Goal: Information Seeking & Learning: Learn about a topic

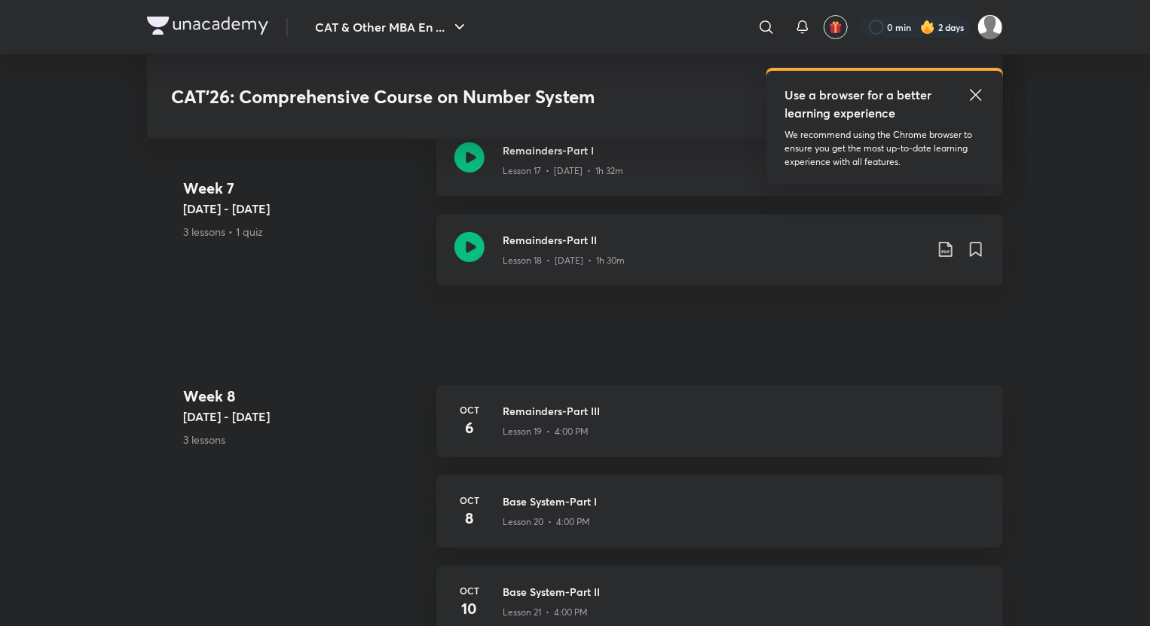
scroll to position [2925, 0]
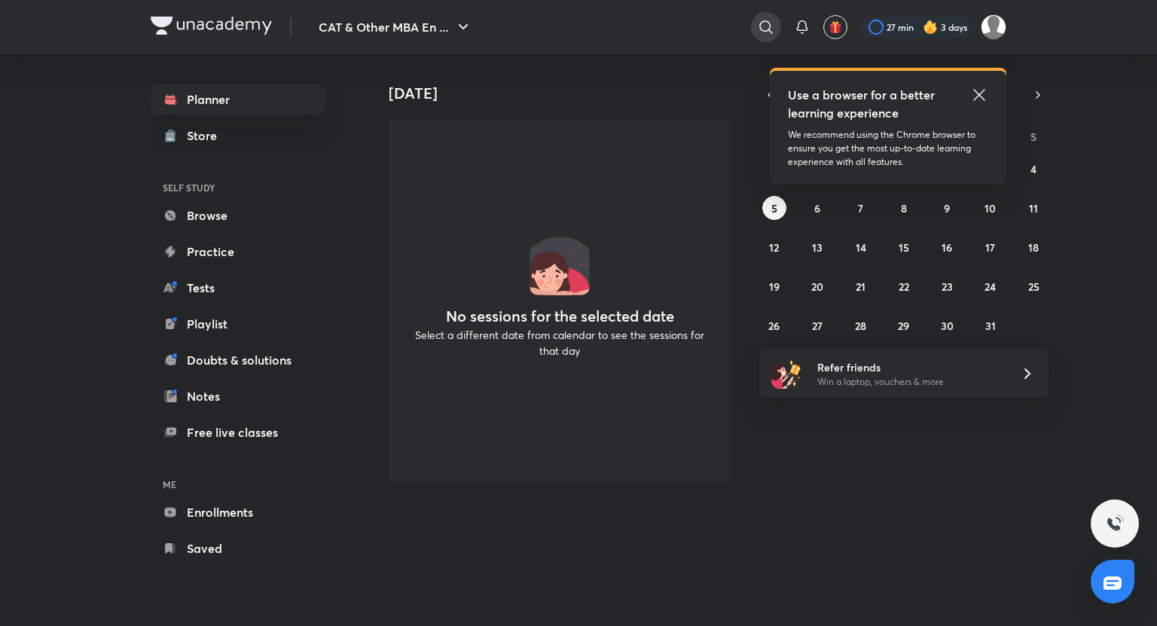
click at [767, 23] on icon at bounding box center [766, 27] width 18 height 18
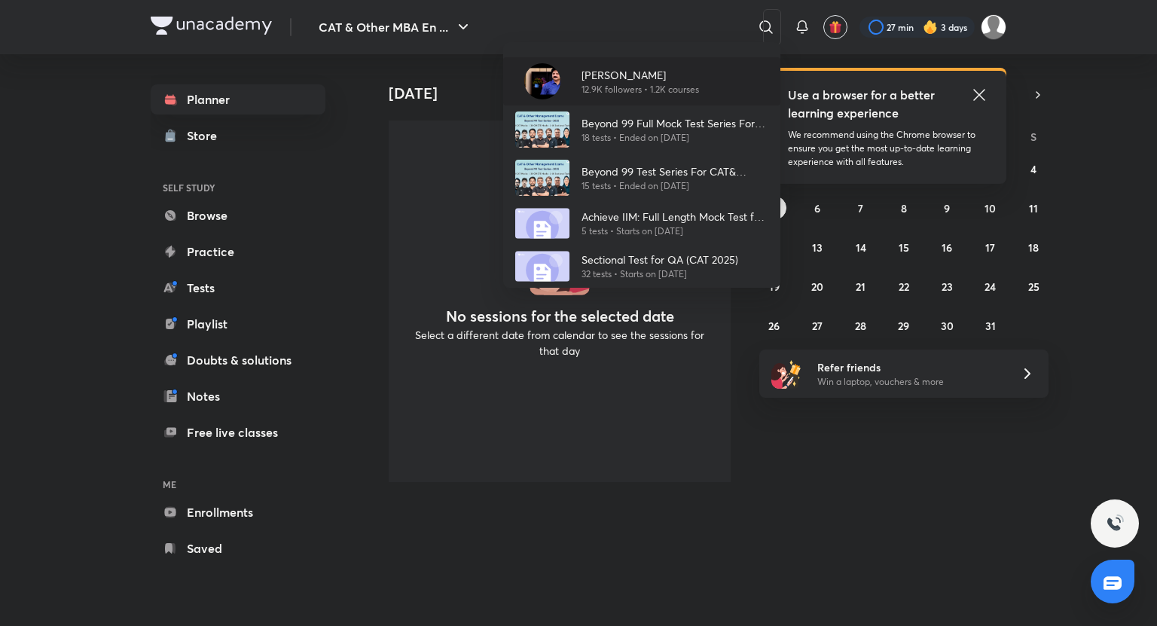
click at [577, 94] on div "[PERSON_NAME] 12.9K followers • 1.2K courses" at bounding box center [635, 81] width 130 height 29
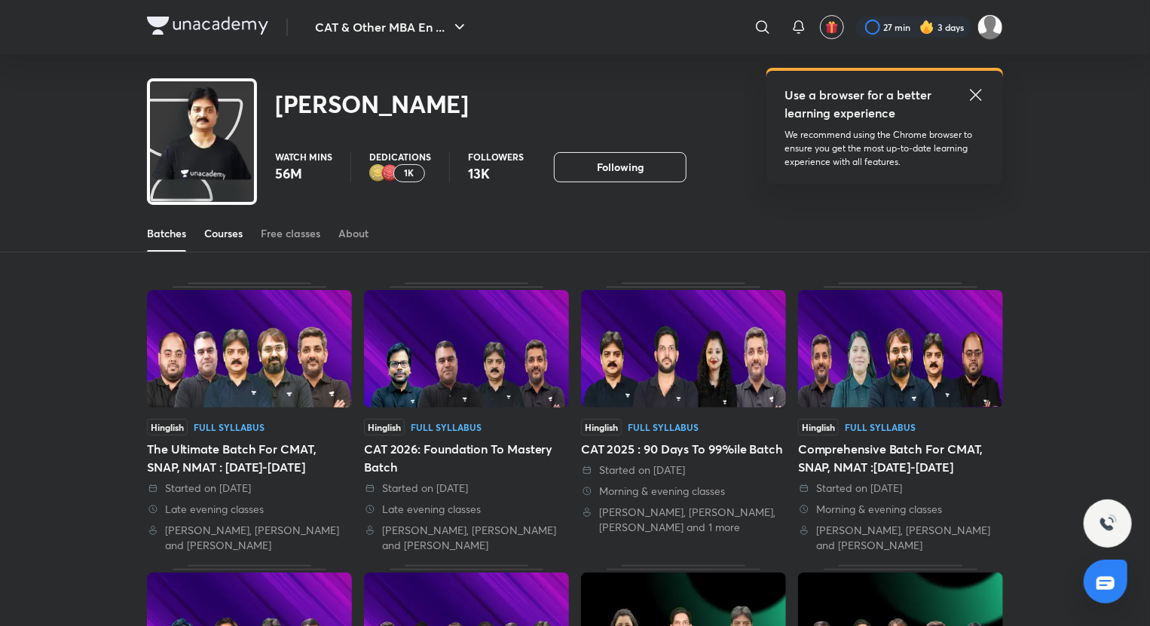
click at [219, 228] on div "Courses" at bounding box center [223, 233] width 38 height 15
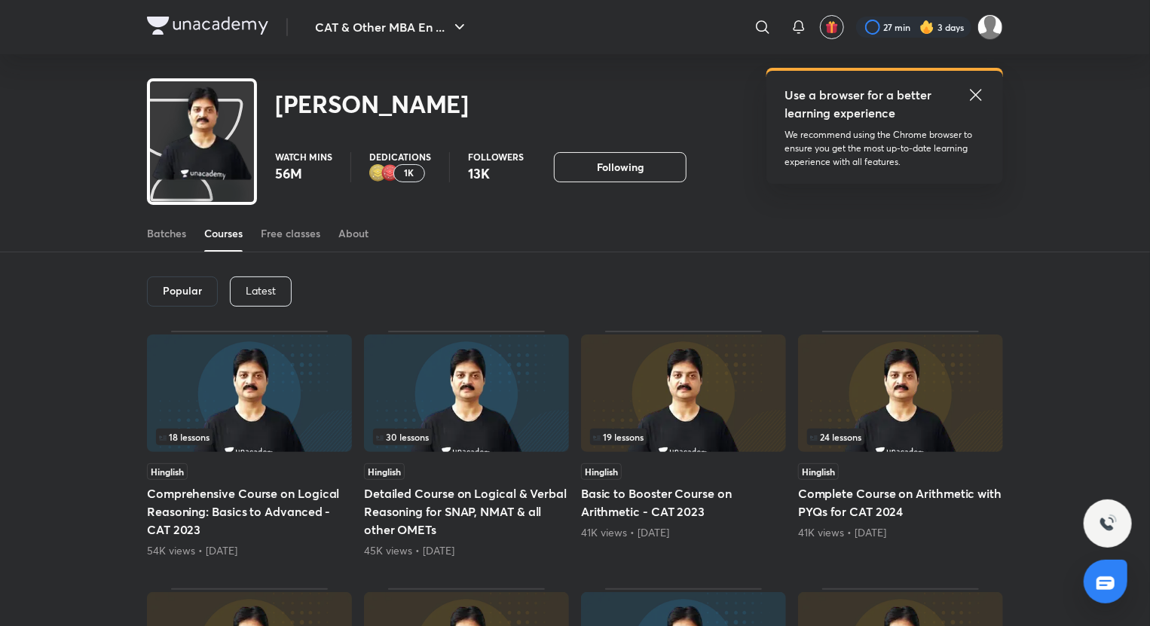
click at [256, 277] on div "Latest" at bounding box center [261, 291] width 62 height 30
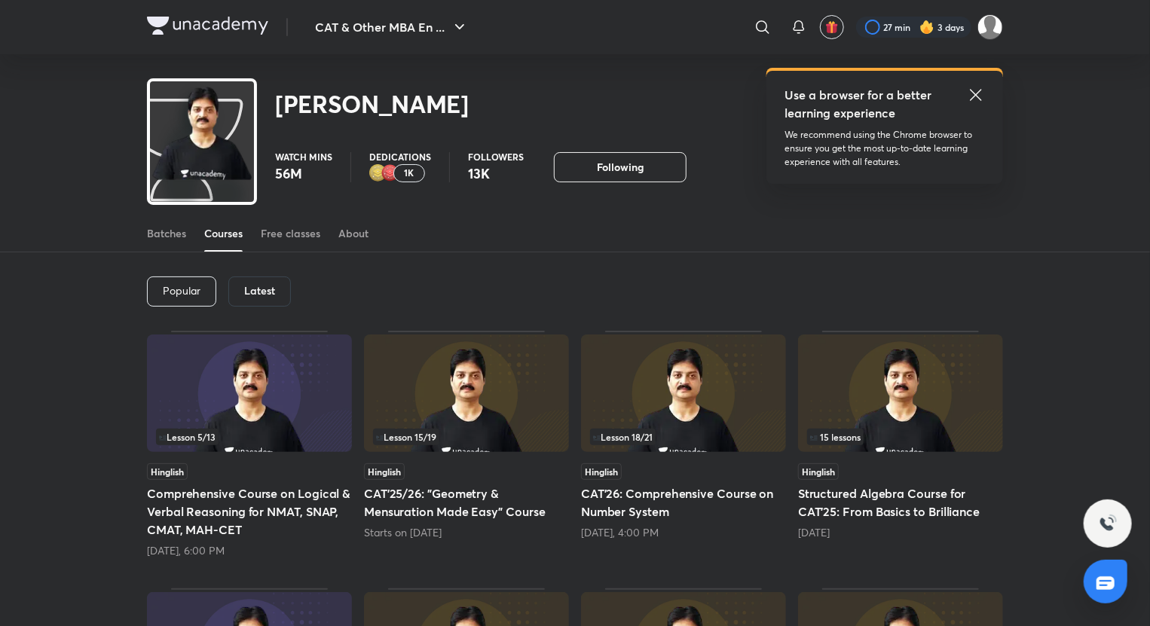
click at [716, 512] on h5 "CAT'26: Comprehensive Course on Number System" at bounding box center [683, 502] width 205 height 36
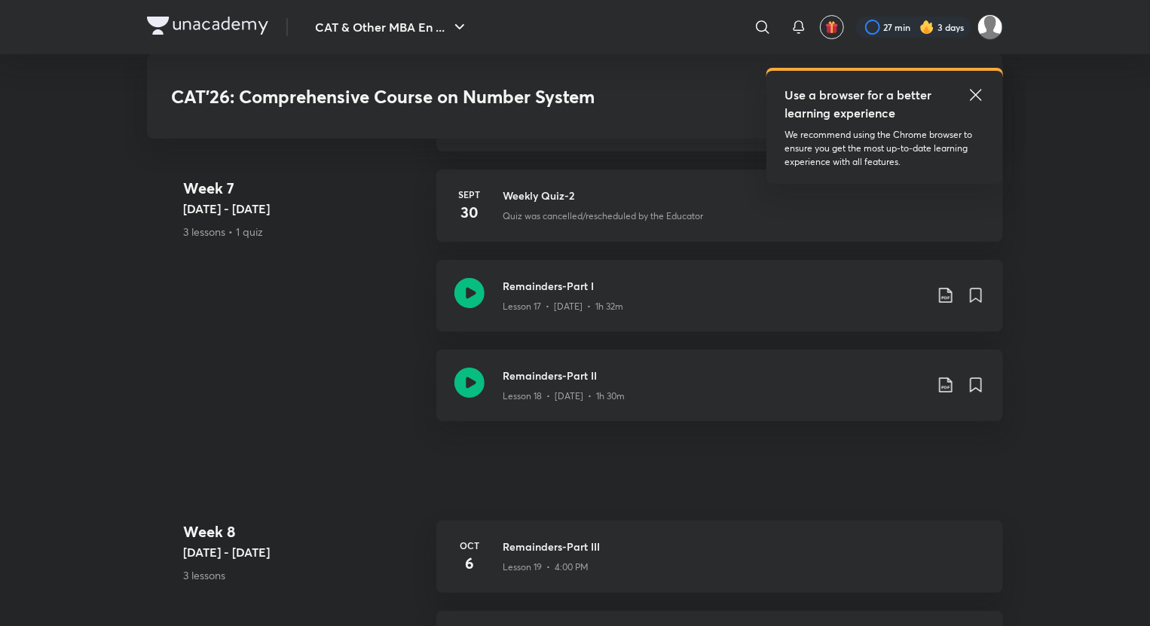
scroll to position [2751, 0]
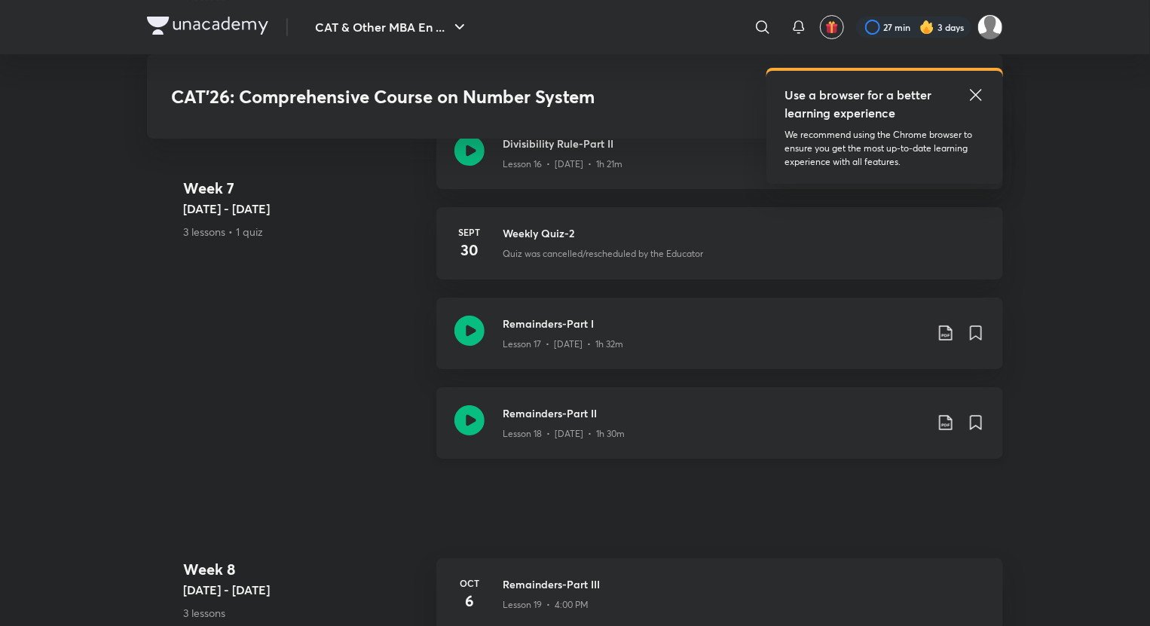
click at [946, 420] on icon at bounding box center [945, 423] width 18 height 18
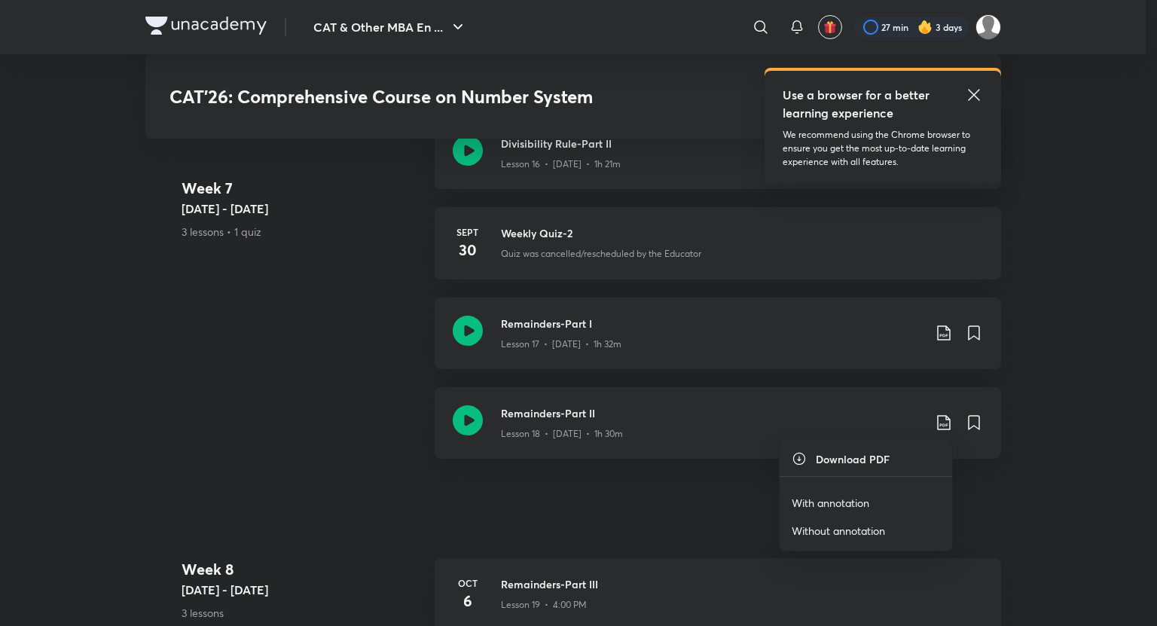
click at [813, 500] on p "With annotation" at bounding box center [831, 503] width 78 height 16
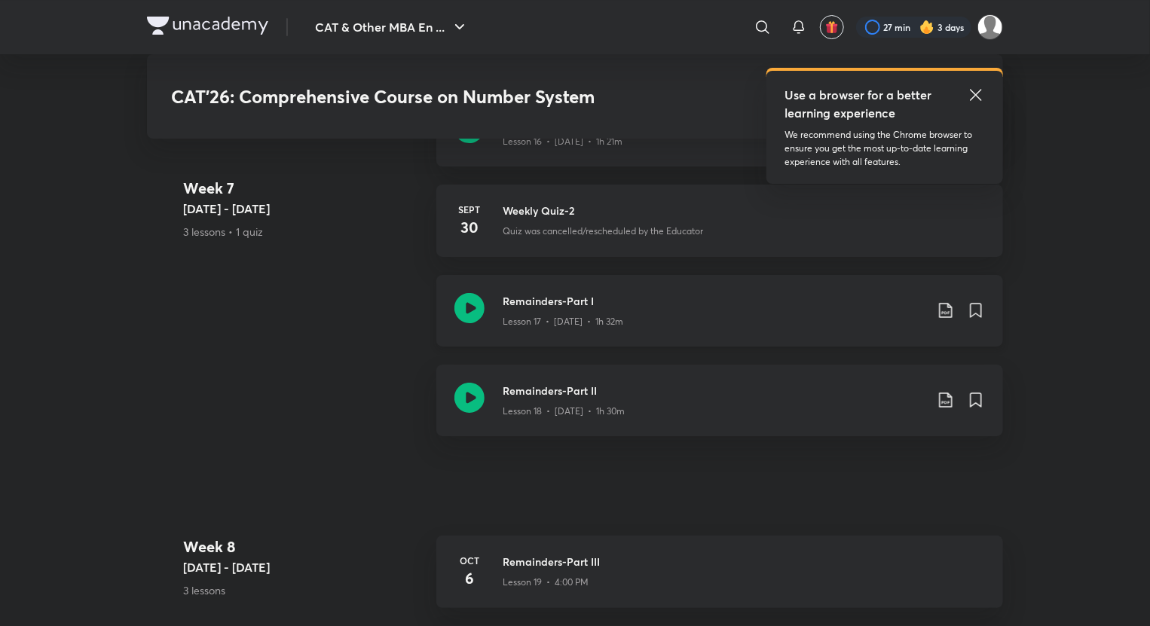
scroll to position [2775, 0]
